Goal: Task Accomplishment & Management: Use online tool/utility

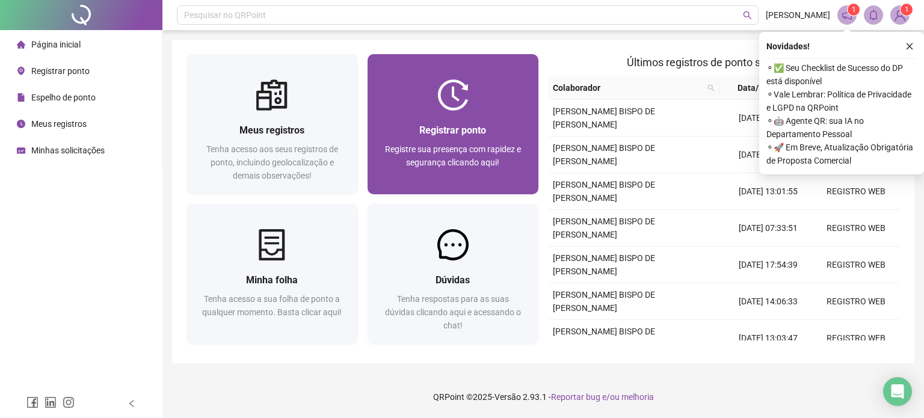
click at [537, 139] on div "Registrar ponto Registre sua presença com rapidez e segurança clicando aqui!" at bounding box center [453, 153] width 171 height 84
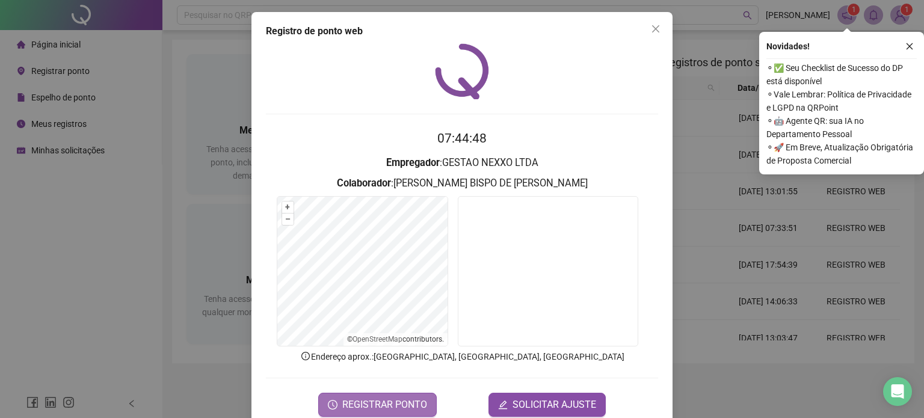
click at [401, 402] on span "REGISTRAR PONTO" at bounding box center [384, 405] width 85 height 14
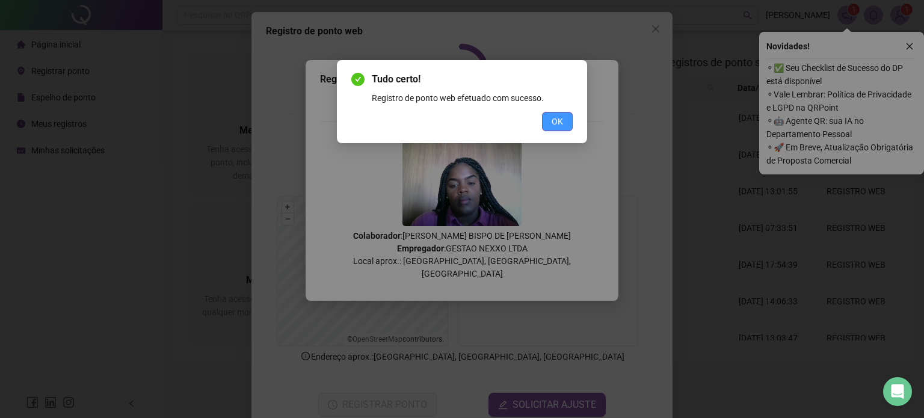
click at [553, 108] on div "Tudo certo! Registro de ponto web efetuado com sucesso. OK" at bounding box center [461, 101] width 221 height 59
drag, startPoint x: 554, startPoint y: 116, endPoint x: 575, endPoint y: 96, distance: 28.5
click at [555, 116] on span "OK" at bounding box center [557, 121] width 11 height 13
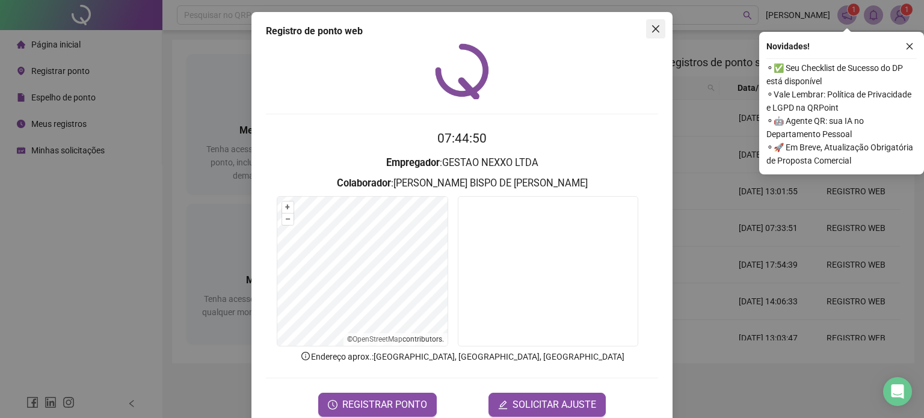
click at [646, 32] on span "Close" at bounding box center [655, 29] width 19 height 10
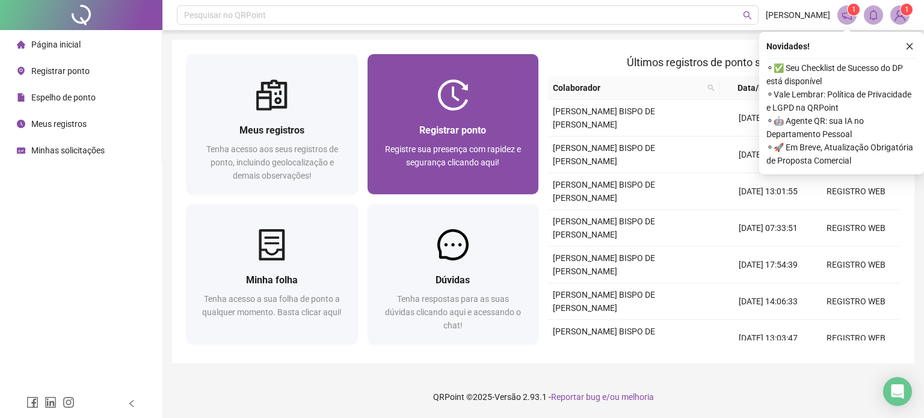
click at [463, 131] on span "Registrar ponto" at bounding box center [452, 130] width 67 height 11
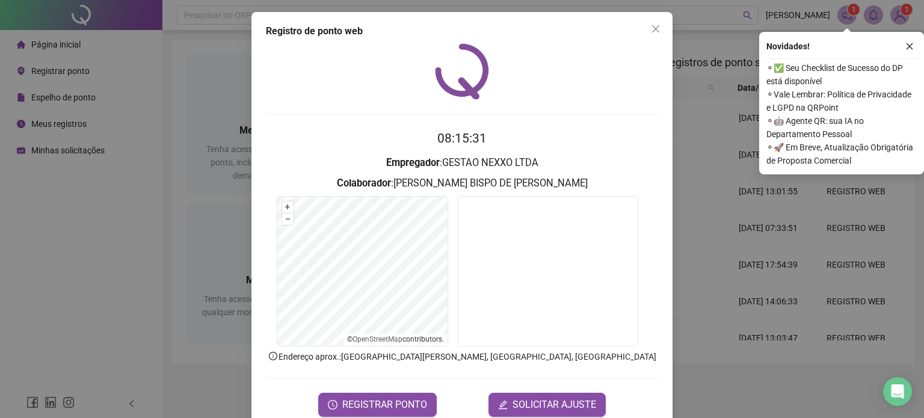
drag, startPoint x: 649, startPoint y: 27, endPoint x: 546, endPoint y: 2, distance: 105.9
click at [651, 27] on icon "close" at bounding box center [656, 29] width 10 height 10
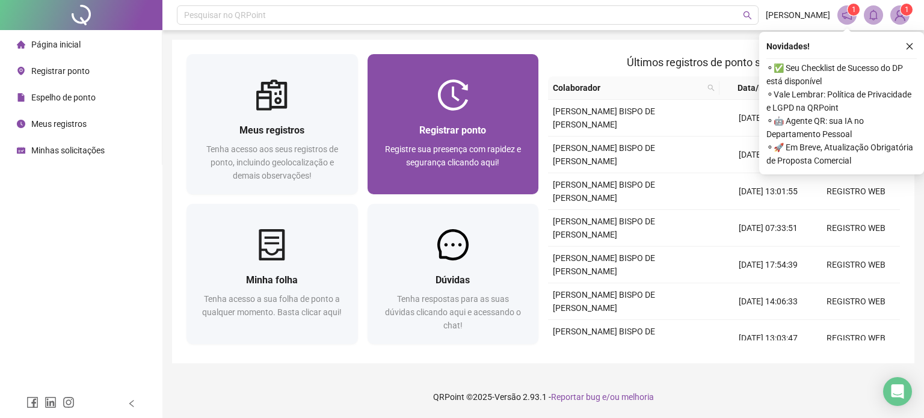
click at [493, 119] on div "Registrar ponto Registre sua presença com rapidez e segurança clicando aqui!" at bounding box center [453, 153] width 171 height 84
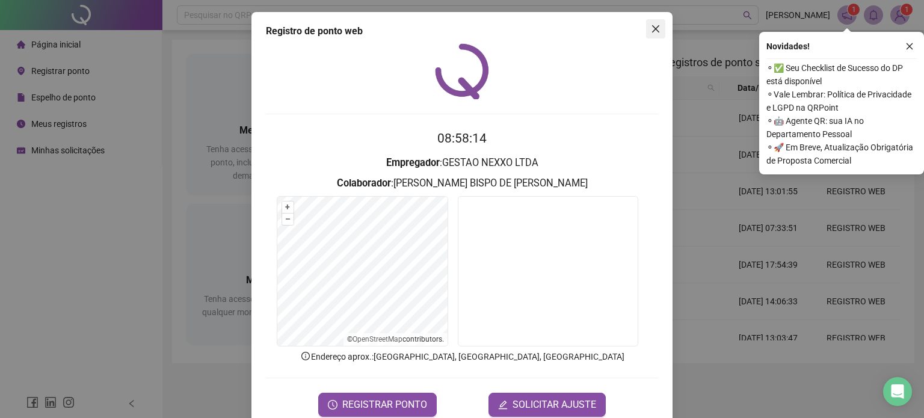
click at [652, 31] on icon "close" at bounding box center [655, 28] width 7 height 7
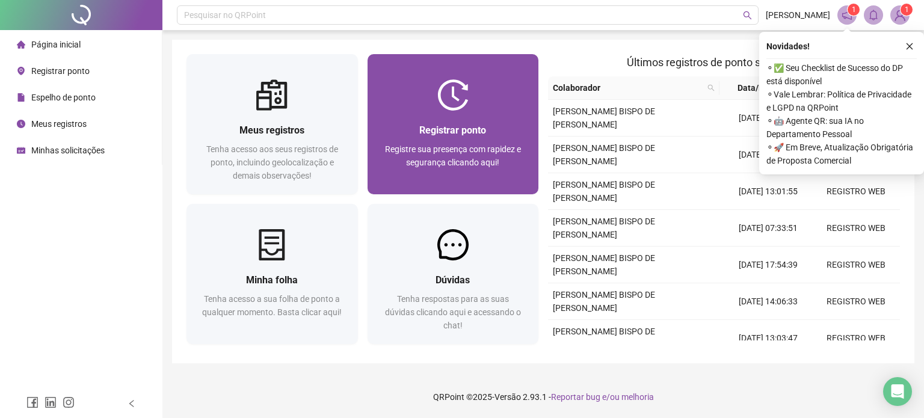
click at [455, 106] on img at bounding box center [452, 94] width 31 height 31
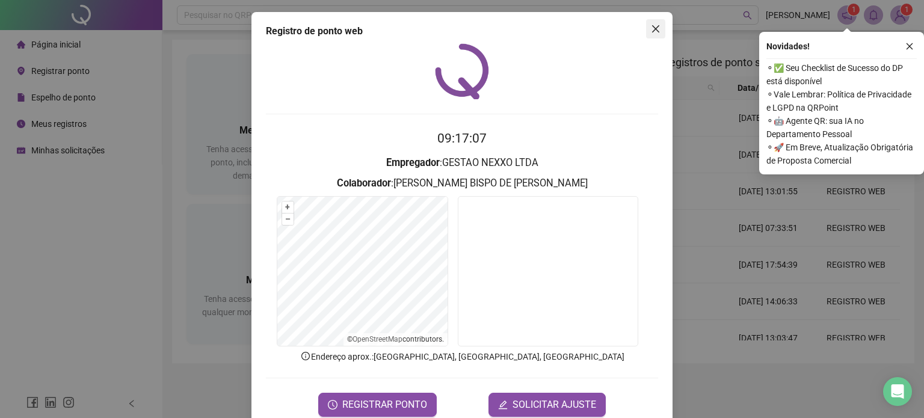
click at [657, 35] on button "Close" at bounding box center [655, 28] width 19 height 19
